Goal: Task Accomplishment & Management: Complete application form

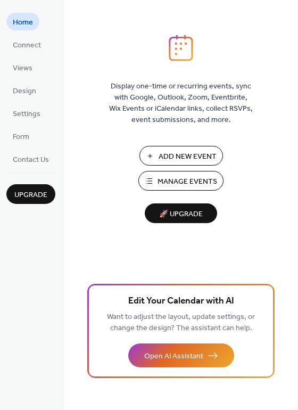
click at [176, 183] on span "Manage Events" at bounding box center [188, 181] width 60 height 11
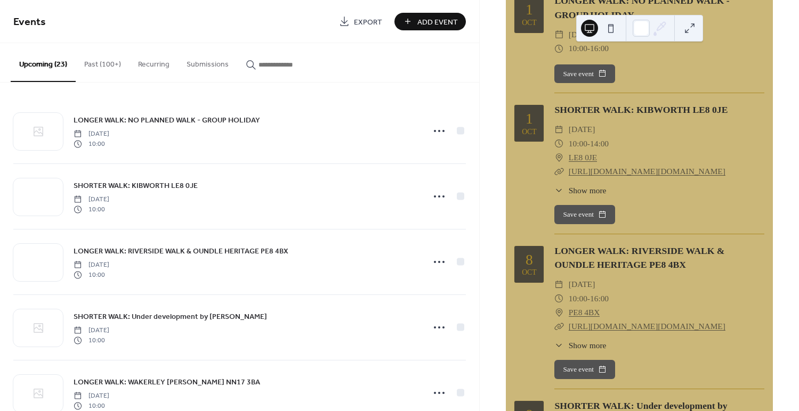
scroll to position [113, 0]
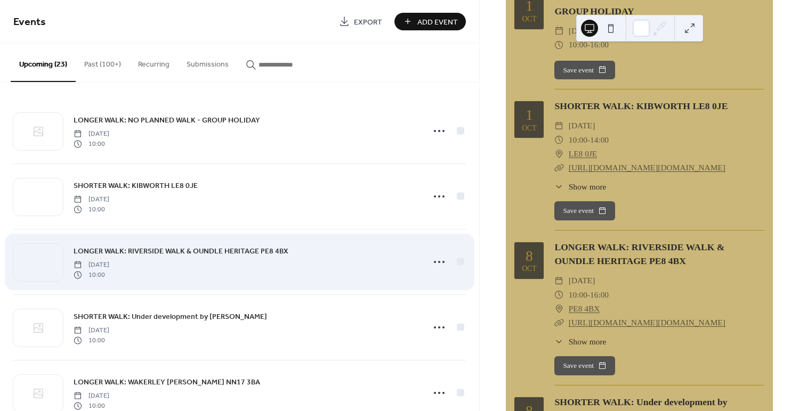
click at [175, 257] on link "LONGER WALK: RIVERSIDE WALK & OUNDLE HERITAGE PE8 4BX" at bounding box center [181, 251] width 215 height 12
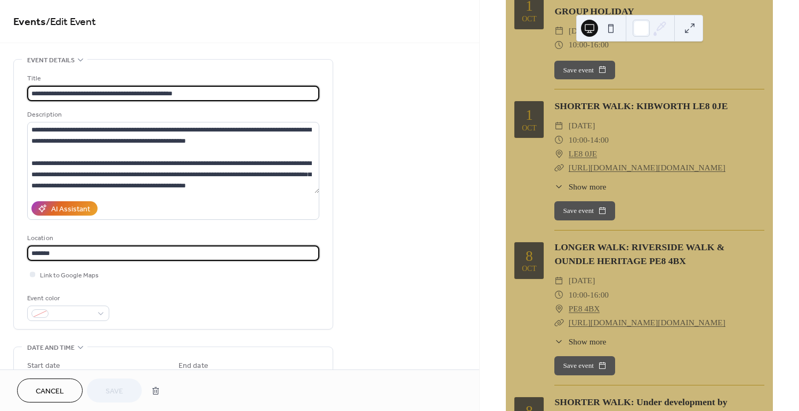
click at [175, 257] on input "*******" at bounding box center [173, 253] width 292 height 15
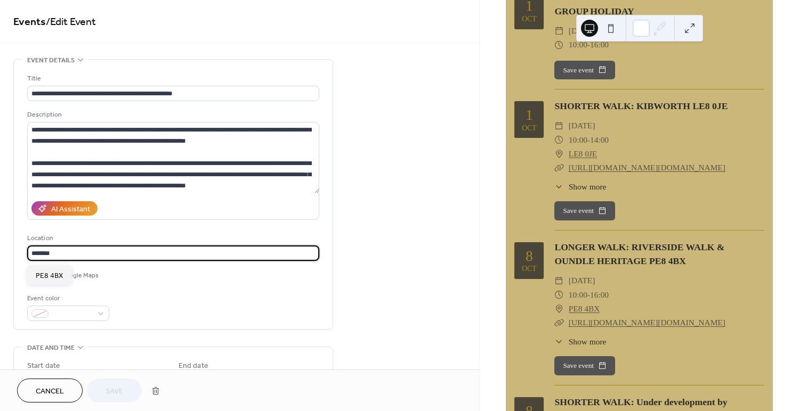
click at [200, 286] on div "**********" at bounding box center [173, 197] width 292 height 248
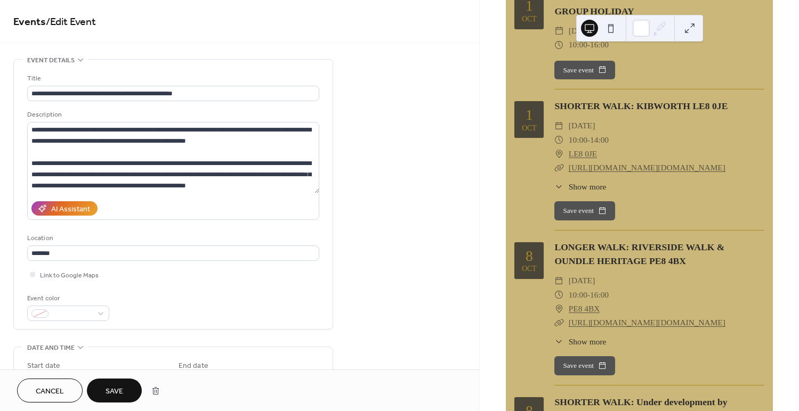
click at [125, 108] on div "**********" at bounding box center [173, 197] width 292 height 248
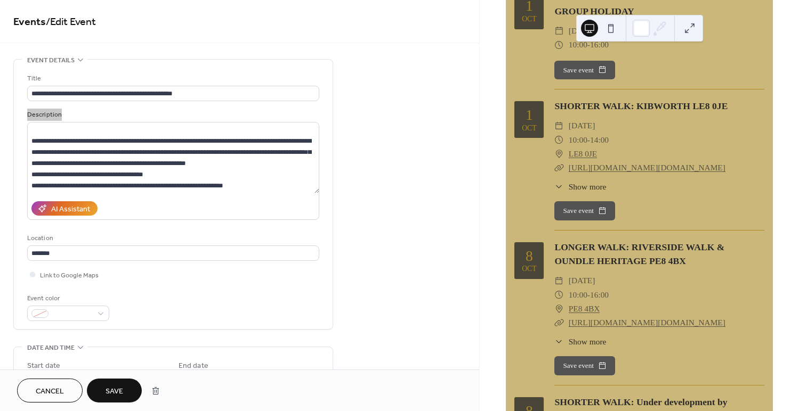
scroll to position [30, 0]
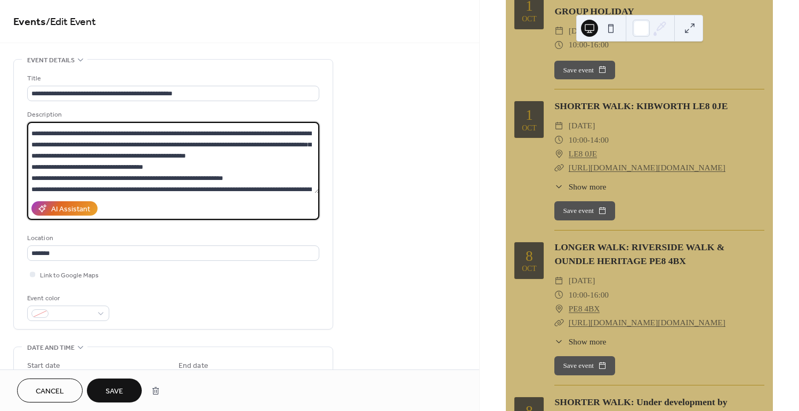
click at [73, 133] on textarea at bounding box center [173, 157] width 292 height 71
drag, startPoint x: 255, startPoint y: 145, endPoint x: 254, endPoint y: 151, distance: 6.0
click at [255, 145] on textarea at bounding box center [173, 157] width 292 height 71
drag, startPoint x: 262, startPoint y: 146, endPoint x: 305, endPoint y: 144, distance: 42.7
click at [305, 144] on textarea at bounding box center [173, 157] width 292 height 71
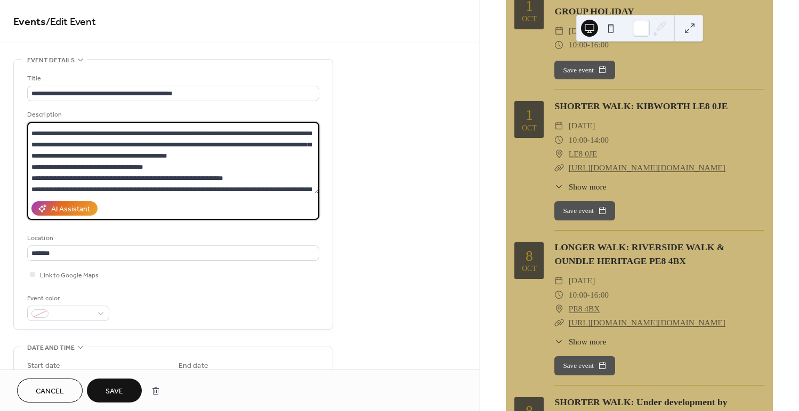
click at [220, 157] on textarea at bounding box center [173, 157] width 292 height 71
drag, startPoint x: 43, startPoint y: 167, endPoint x: 6, endPoint y: 165, distance: 36.9
click at [6, 165] on div "**********" at bounding box center [239, 385] width 479 height 652
drag, startPoint x: 293, startPoint y: 146, endPoint x: 261, endPoint y: 146, distance: 32.0
click at [261, 146] on textarea at bounding box center [173, 157] width 292 height 71
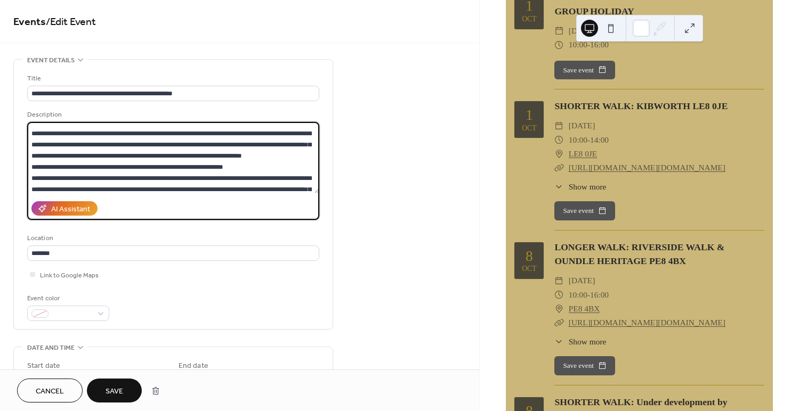
click at [288, 146] on textarea at bounding box center [173, 157] width 292 height 71
click at [209, 145] on textarea at bounding box center [173, 157] width 292 height 71
click at [209, 146] on textarea at bounding box center [173, 157] width 292 height 71
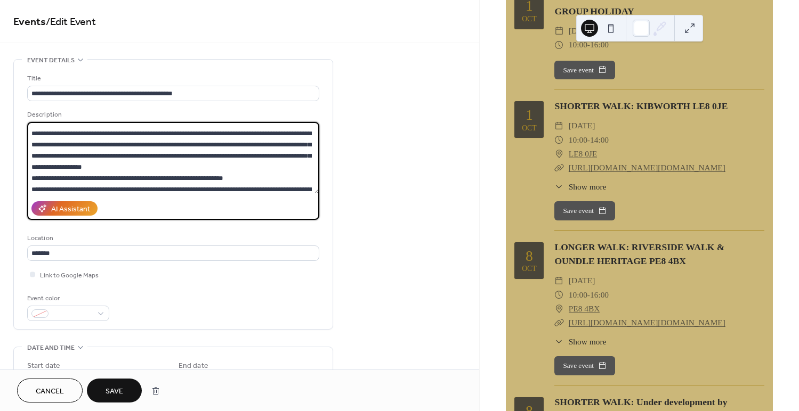
drag, startPoint x: 64, startPoint y: 157, endPoint x: 145, endPoint y: 154, distance: 81.0
click at [145, 154] on textarea at bounding box center [173, 157] width 292 height 71
click at [143, 168] on textarea at bounding box center [173, 157] width 292 height 71
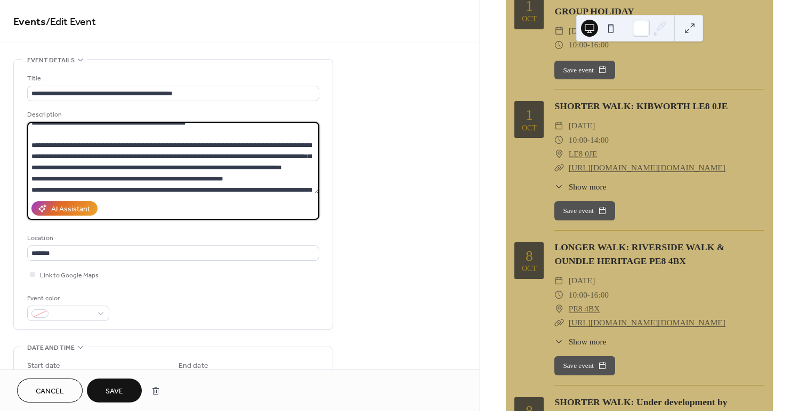
scroll to position [19, 0]
drag, startPoint x: 277, startPoint y: 157, endPoint x: 297, endPoint y: 188, distance: 37.4
click at [277, 157] on textarea at bounding box center [173, 157] width 292 height 71
click at [61, 167] on textarea at bounding box center [173, 157] width 292 height 71
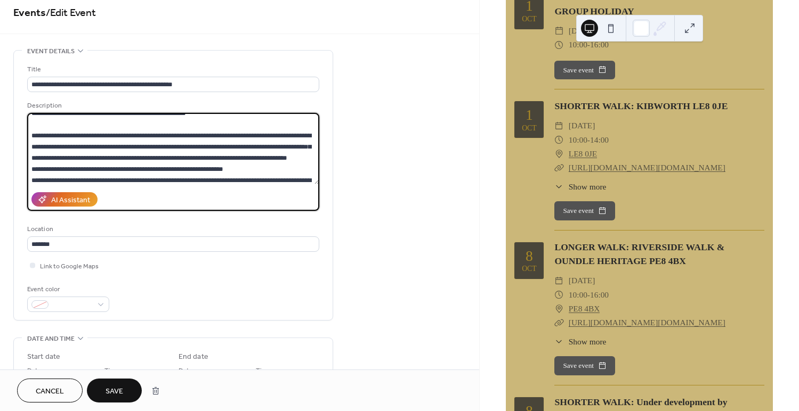
scroll to position [10, 0]
click at [106, 173] on textarea at bounding box center [173, 147] width 292 height 71
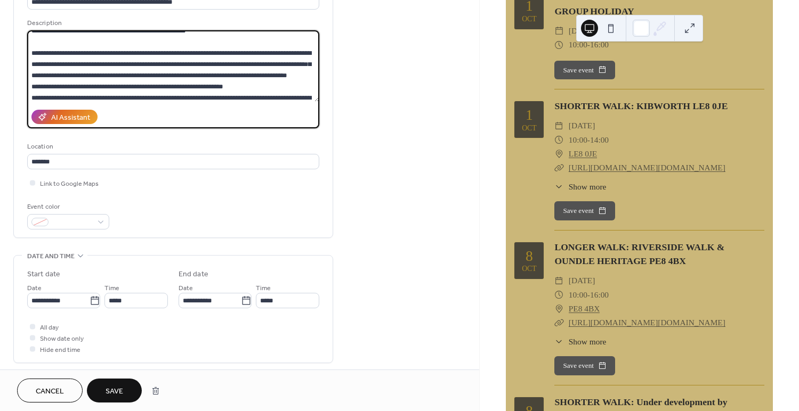
scroll to position [93, 0]
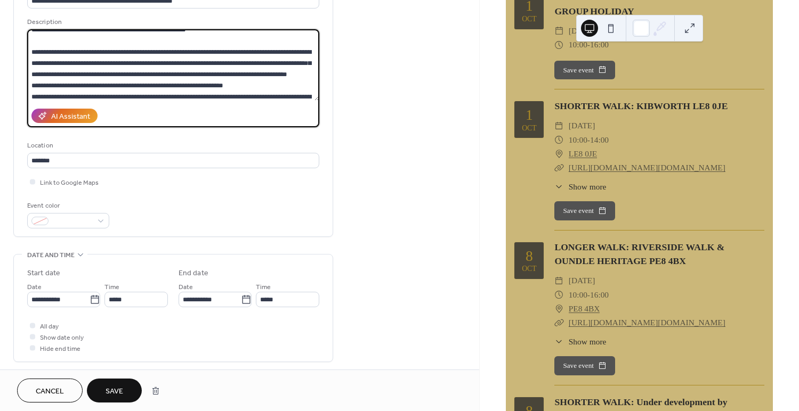
click at [188, 96] on textarea at bounding box center [173, 64] width 292 height 71
click at [241, 96] on textarea at bounding box center [173, 64] width 292 height 71
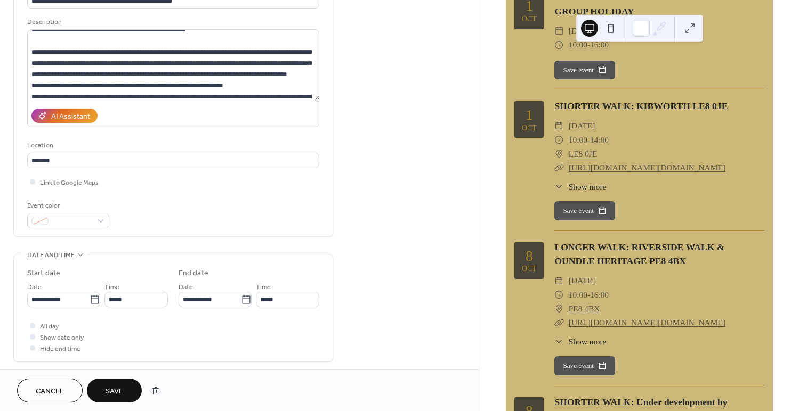
click at [196, 224] on div "Event color" at bounding box center [173, 214] width 292 height 28
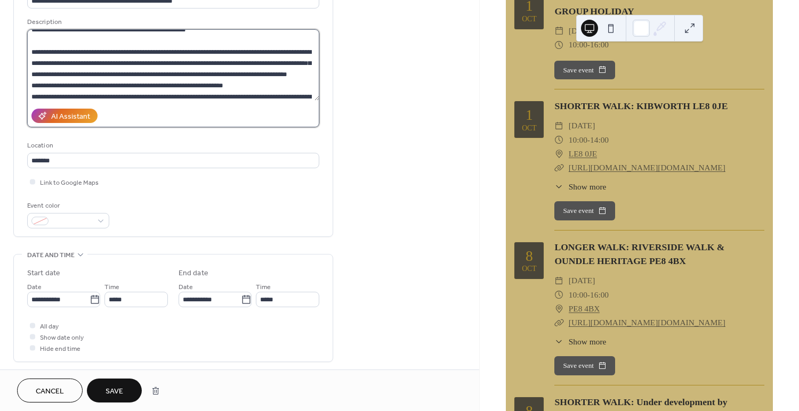
click at [116, 69] on textarea at bounding box center [173, 64] width 292 height 71
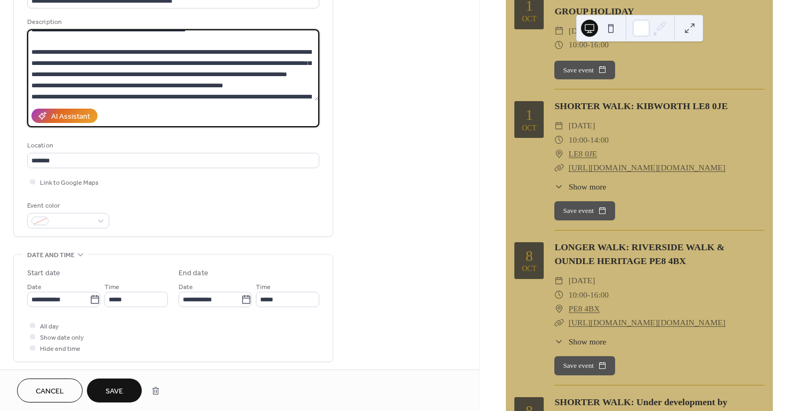
click at [116, 69] on textarea at bounding box center [173, 64] width 292 height 71
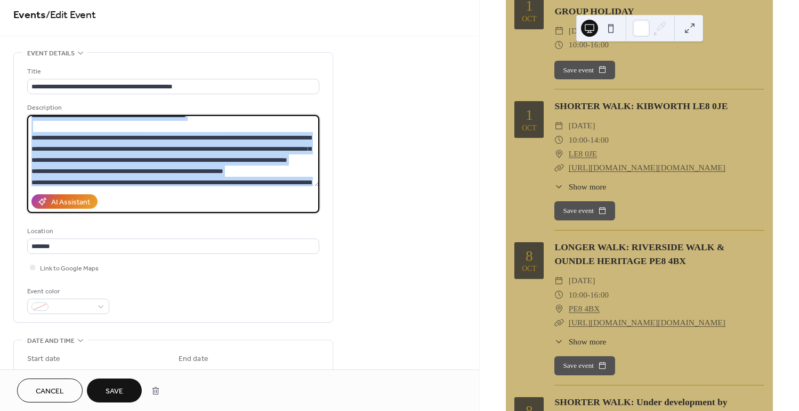
click at [259, 191] on label at bounding box center [173, 164] width 292 height 98
click at [259, 186] on textarea at bounding box center [173, 150] width 292 height 71
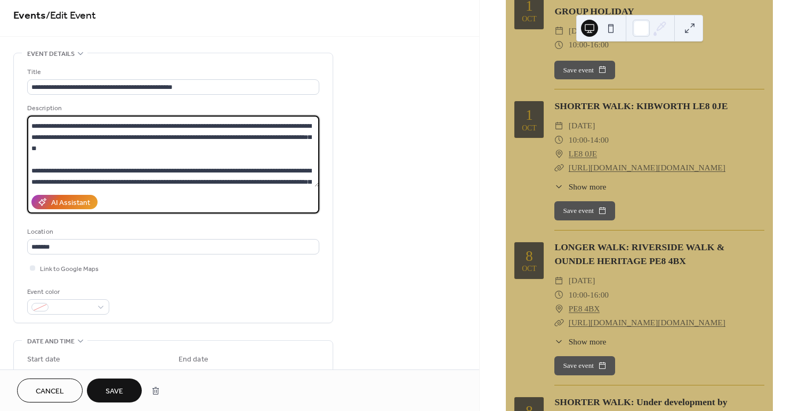
scroll to position [78, 0]
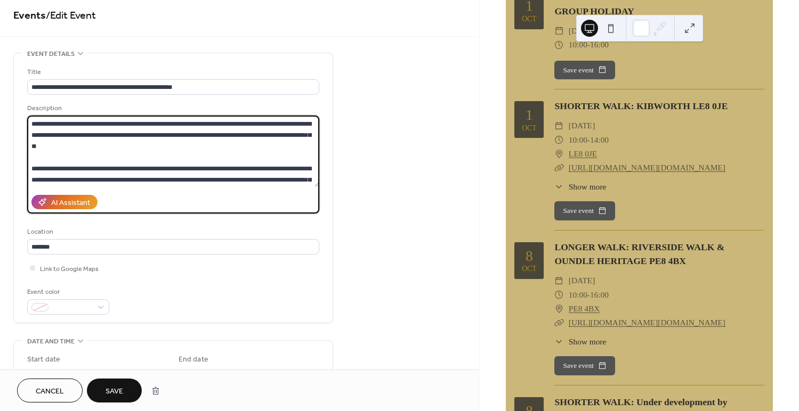
click at [158, 167] on textarea at bounding box center [173, 151] width 292 height 71
click at [52, 135] on textarea at bounding box center [173, 151] width 292 height 71
drag, startPoint x: 140, startPoint y: 136, endPoint x: 68, endPoint y: 139, distance: 71.4
click at [68, 139] on textarea at bounding box center [173, 151] width 292 height 71
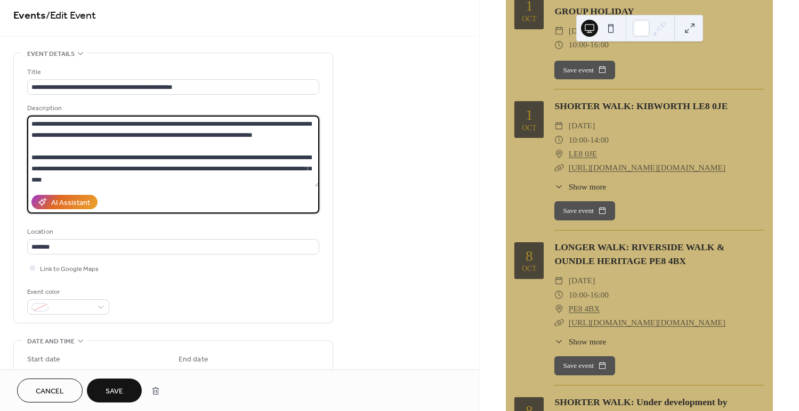
drag, startPoint x: 68, startPoint y: 139, endPoint x: 162, endPoint y: 159, distance: 96.3
click at [162, 159] on textarea at bounding box center [173, 151] width 292 height 71
drag, startPoint x: 67, startPoint y: 148, endPoint x: 111, endPoint y: 146, distance: 44.2
click at [111, 146] on textarea at bounding box center [173, 151] width 292 height 71
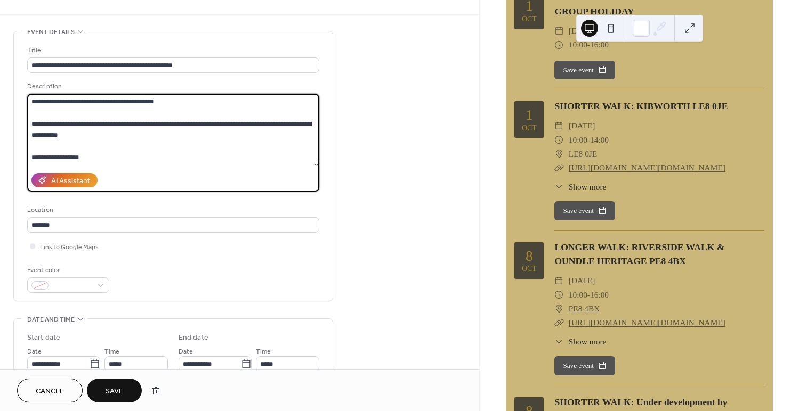
scroll to position [168, 0]
click at [222, 125] on textarea at bounding box center [173, 129] width 292 height 71
click at [215, 125] on textarea at bounding box center [173, 129] width 292 height 71
click at [275, 124] on textarea at bounding box center [173, 129] width 292 height 71
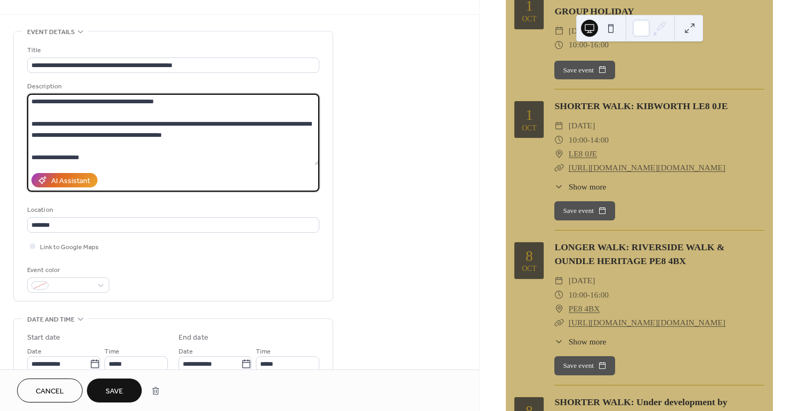
click at [146, 161] on textarea at bounding box center [173, 129] width 292 height 71
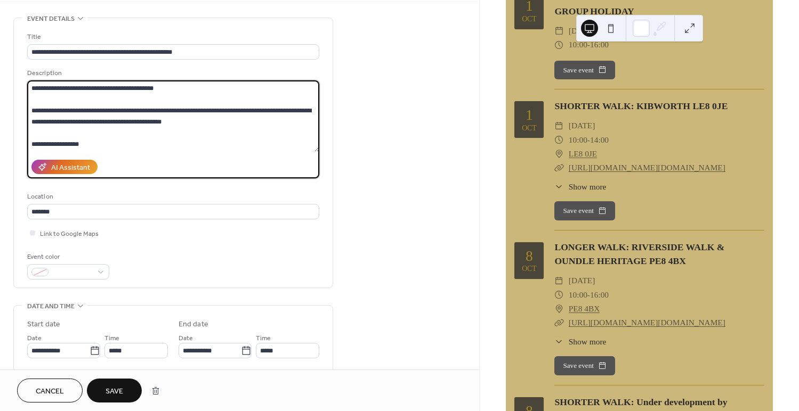
scroll to position [40, 0]
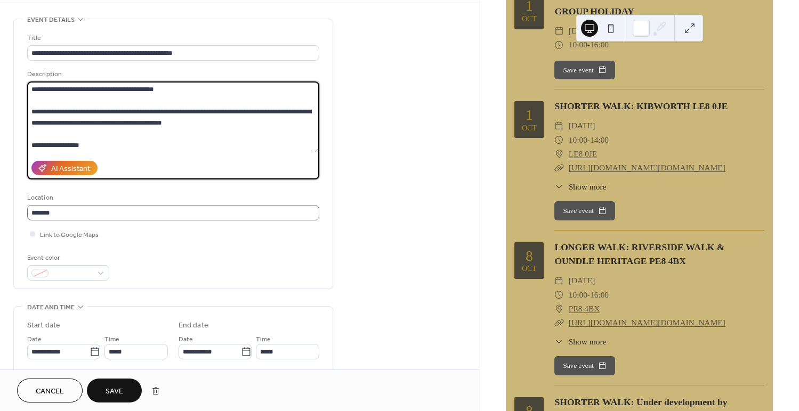
type textarea "**********"
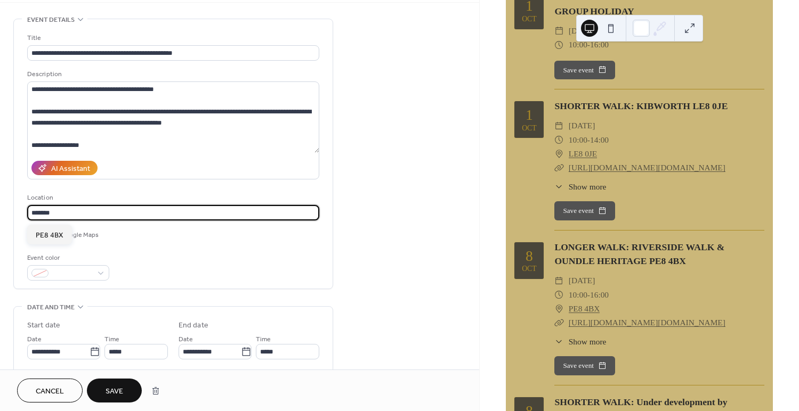
click at [117, 214] on input "*******" at bounding box center [173, 212] width 292 height 15
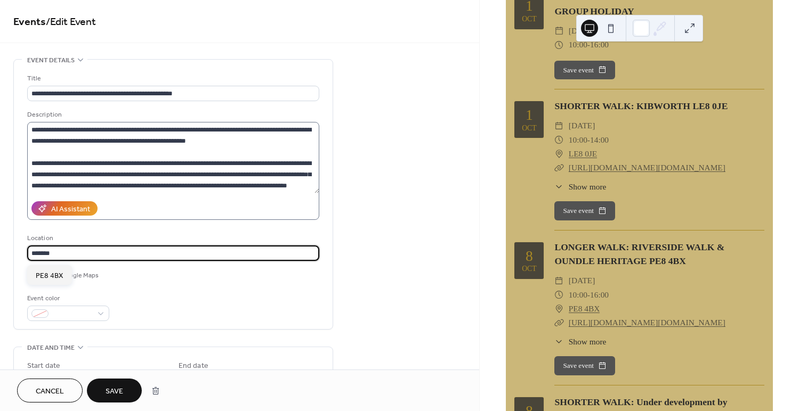
scroll to position [0, 0]
click at [202, 142] on textarea at bounding box center [173, 157] width 292 height 71
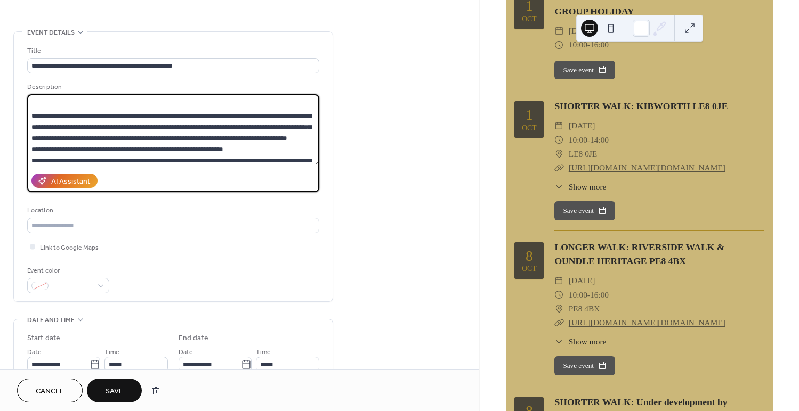
scroll to position [35, 0]
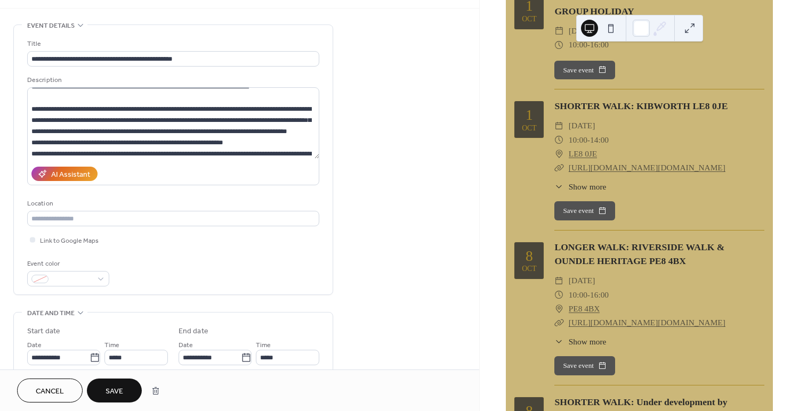
click at [316, 165] on div "AI Assistant" at bounding box center [173, 173] width 292 height 23
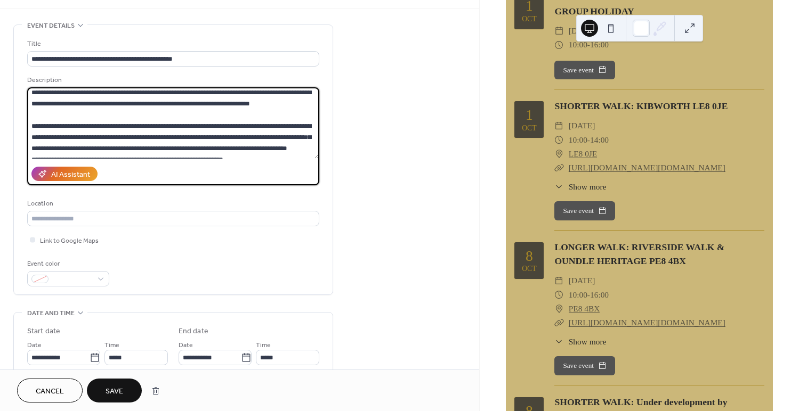
scroll to position [0, 0]
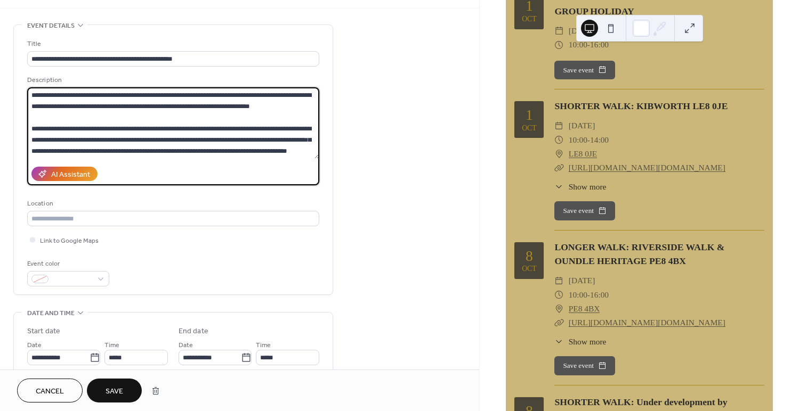
click at [45, 116] on textarea at bounding box center [173, 122] width 292 height 71
drag, startPoint x: 294, startPoint y: 116, endPoint x: 274, endPoint y: 120, distance: 19.5
click at [274, 120] on textarea at bounding box center [173, 122] width 292 height 71
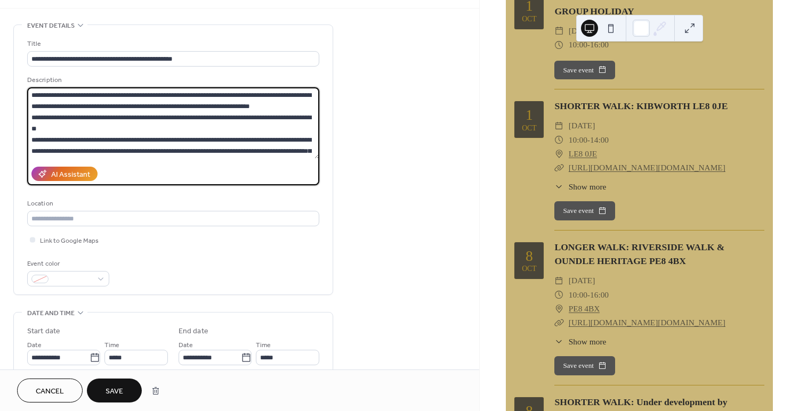
type textarea "**********"
click at [198, 167] on div "AI Assistant" at bounding box center [173, 173] width 292 height 23
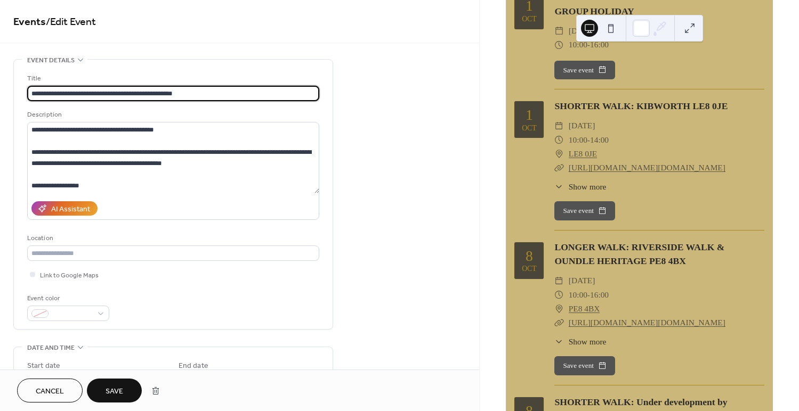
drag, startPoint x: 215, startPoint y: 92, endPoint x: 193, endPoint y: 95, distance: 22.5
click at [193, 95] on input "**********" at bounding box center [173, 93] width 292 height 15
click at [70, 253] on input "text" at bounding box center [173, 253] width 292 height 15
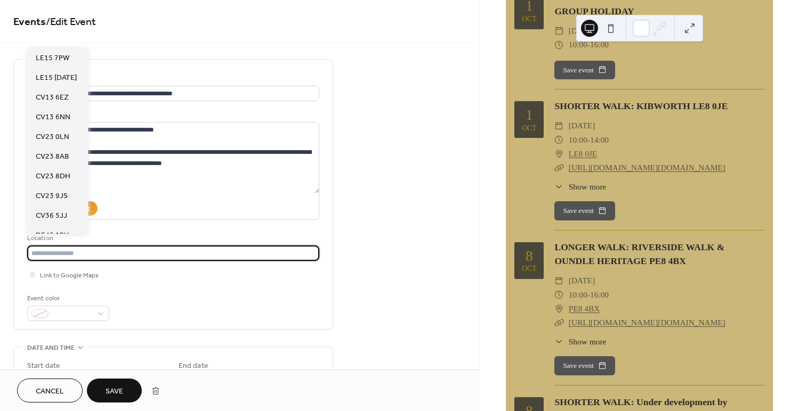
paste input "*******"
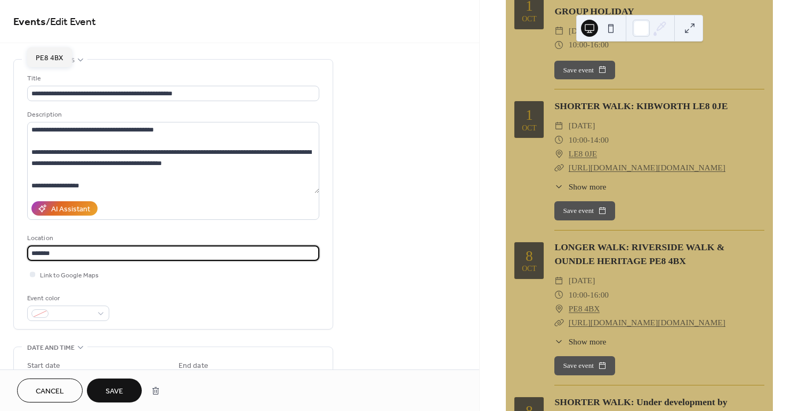
type input "*******"
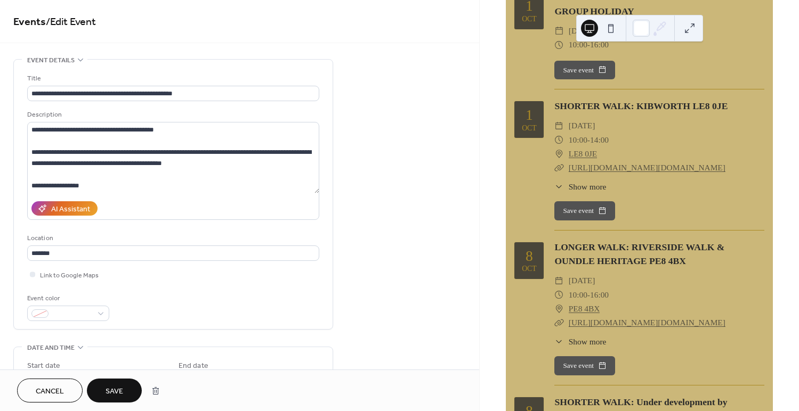
click at [198, 292] on div "**********" at bounding box center [173, 197] width 292 height 248
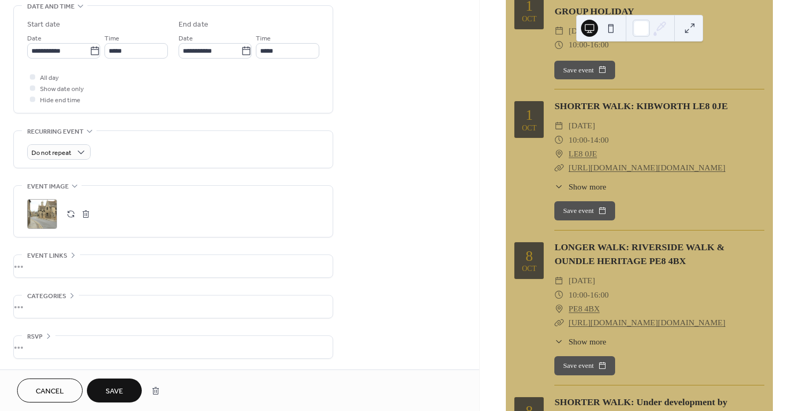
scroll to position [345, 0]
click at [121, 387] on span "Save" at bounding box center [114, 391] width 18 height 11
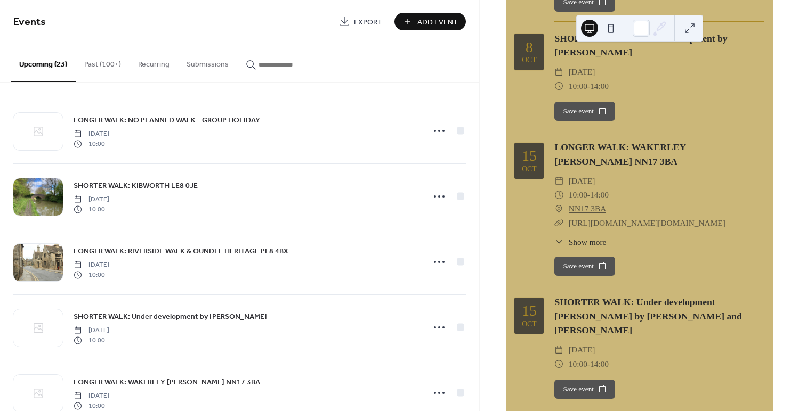
scroll to position [479, 0]
